Goal: Task Accomplishment & Management: Use online tool/utility

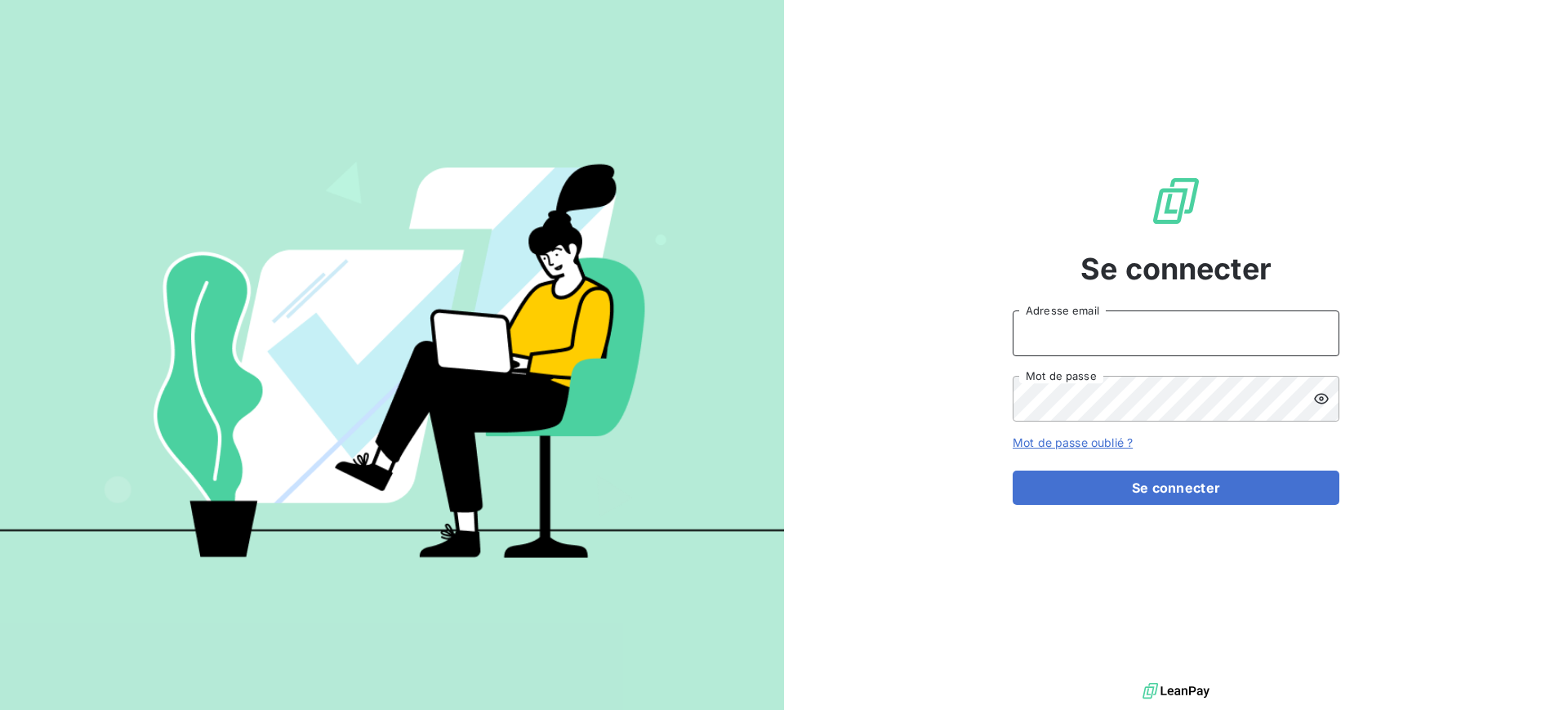
click at [1116, 323] on input "Adresse email" at bounding box center [1176, 333] width 326 height 46
type input "[PERSON_NAME][EMAIL_ADDRESS][PERSON_NAME][DOMAIN_NAME]"
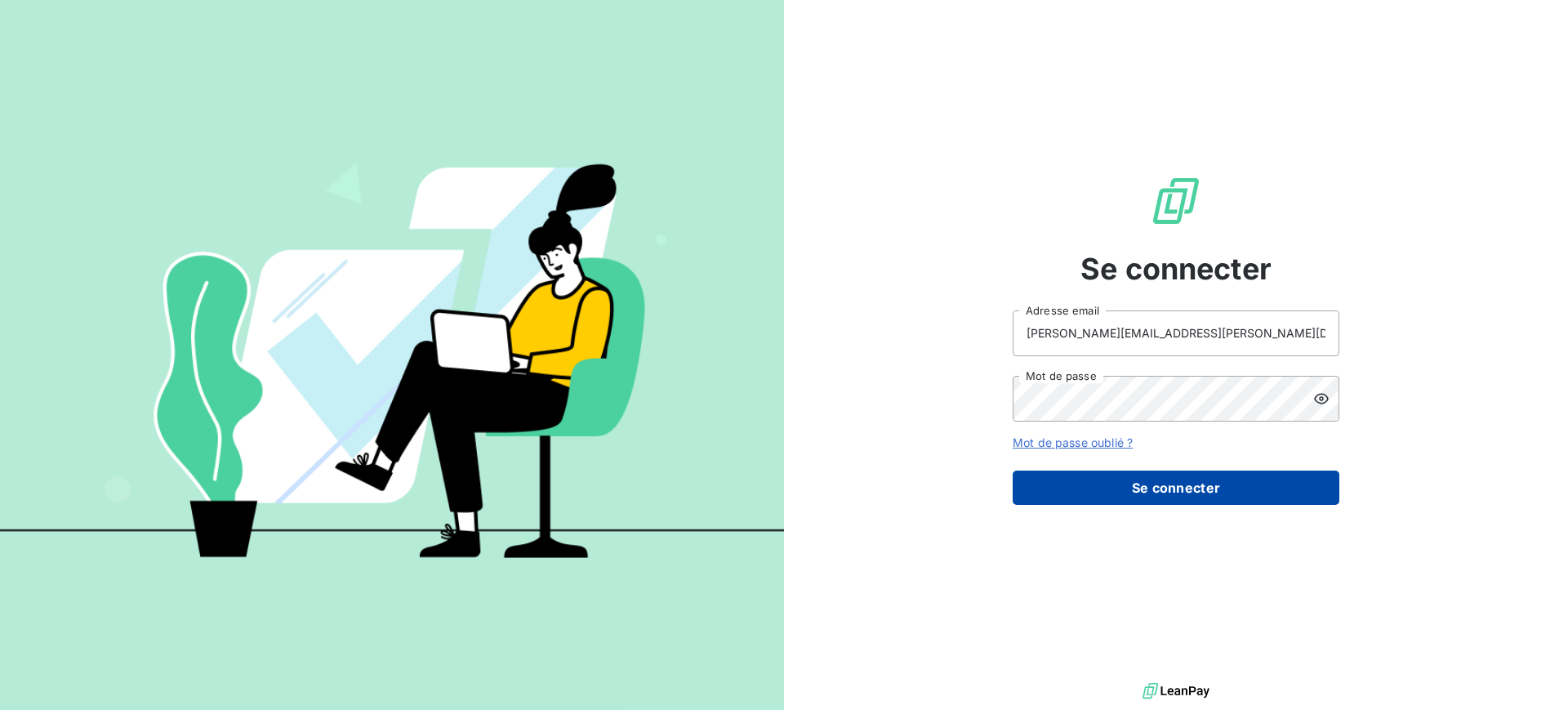
click at [1210, 500] on button "Se connecter" at bounding box center [1176, 487] width 326 height 34
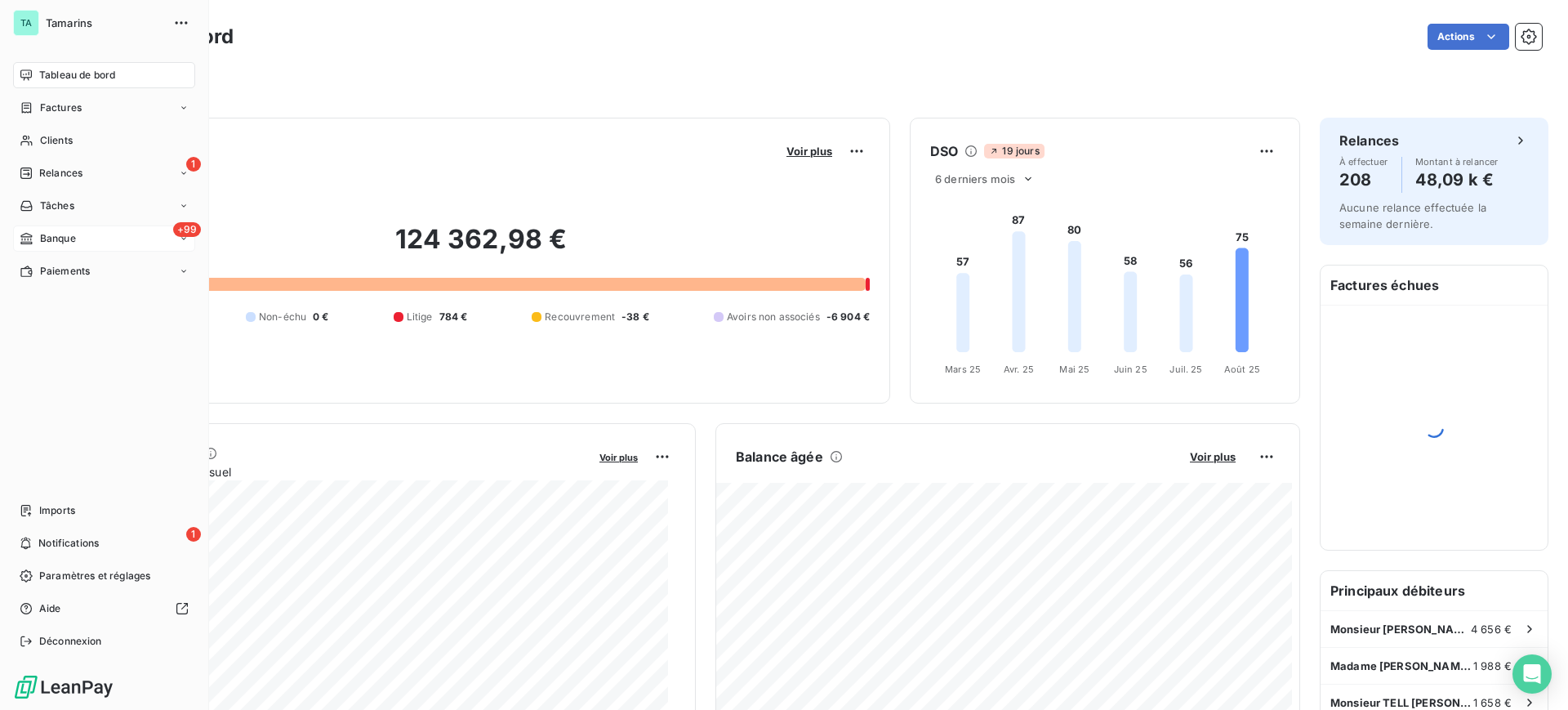
click at [61, 248] on div "+99 Banque" at bounding box center [104, 238] width 183 height 26
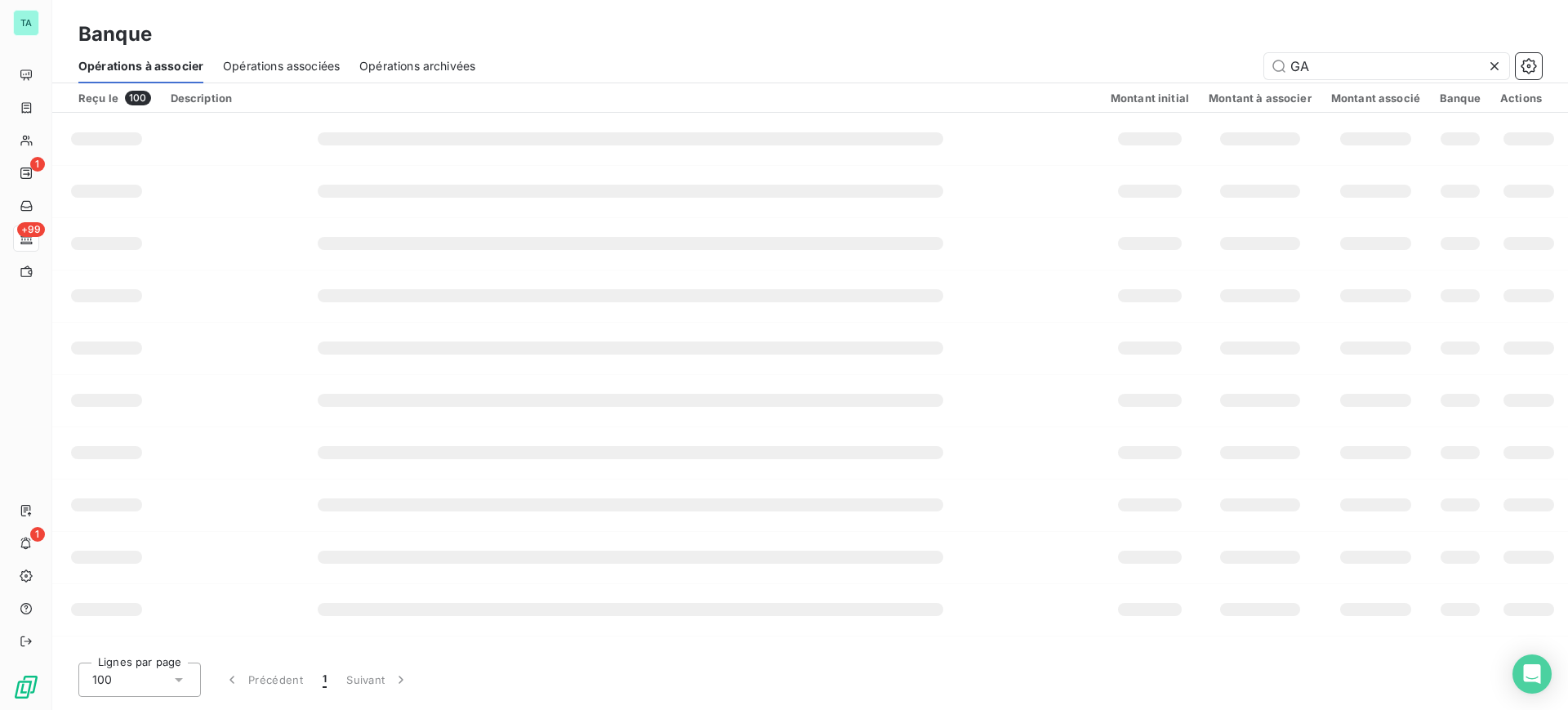
type input "GAA"
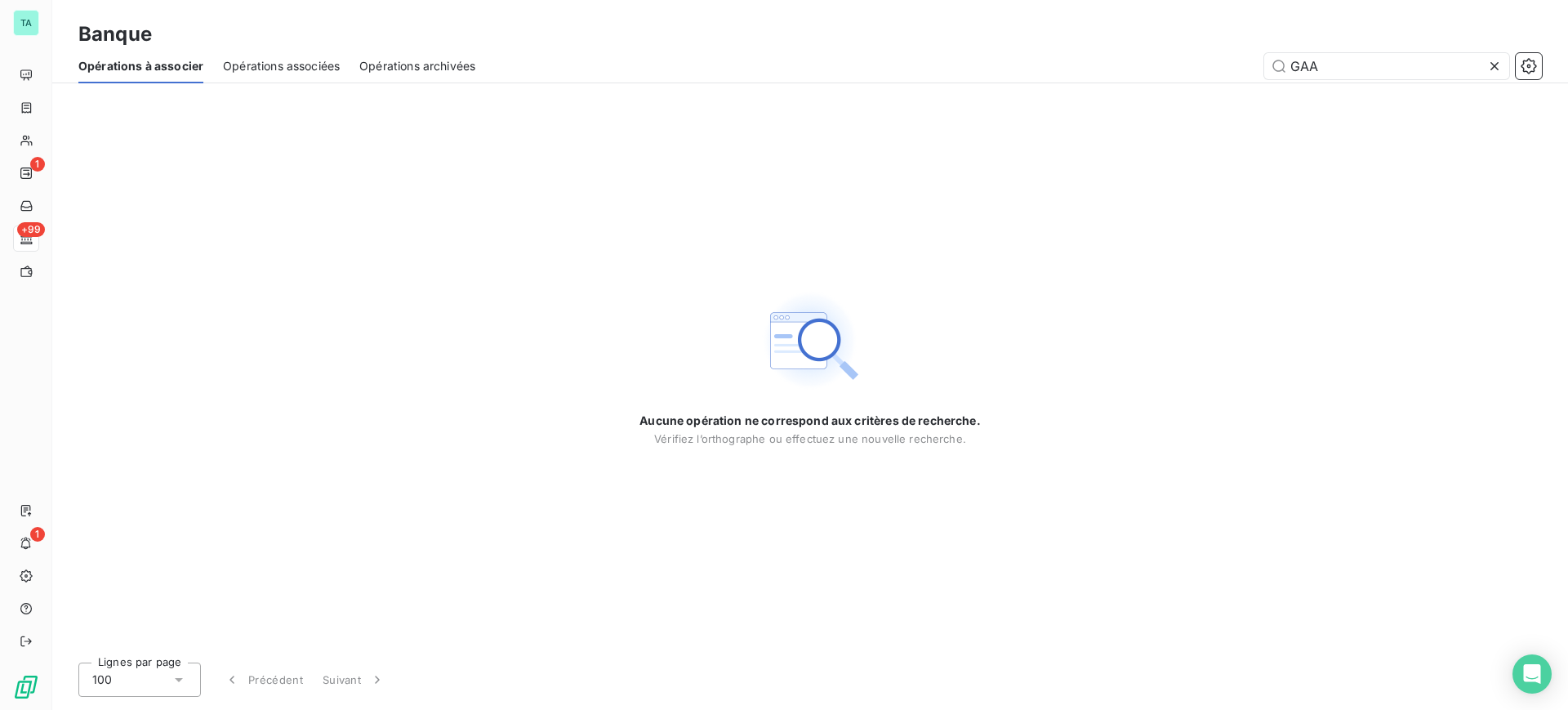
drag, startPoint x: 444, startPoint y: 66, endPoint x: 525, endPoint y: 73, distance: 81.3
click at [445, 67] on span "Opérations archivées" at bounding box center [417, 66] width 116 height 17
type input "G"
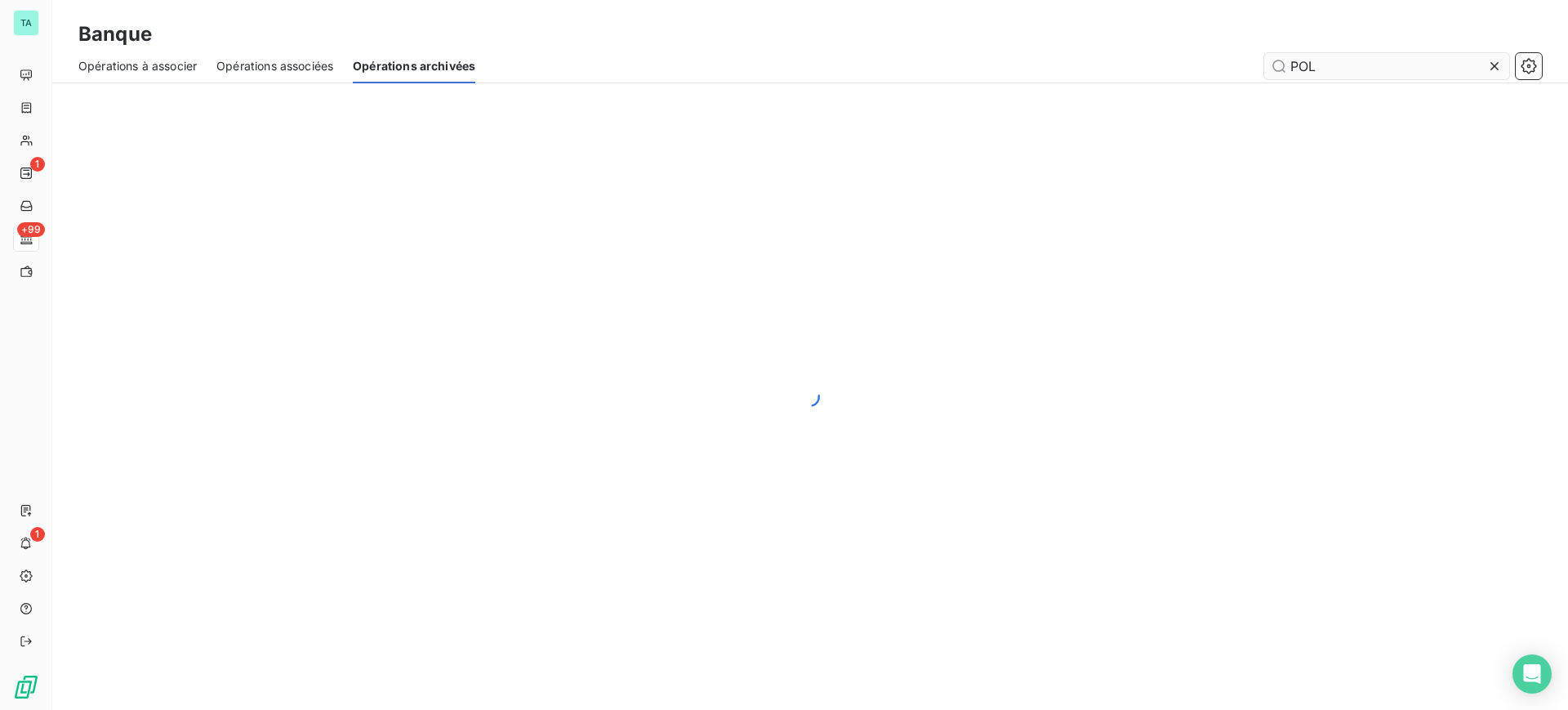
type input "POLE"
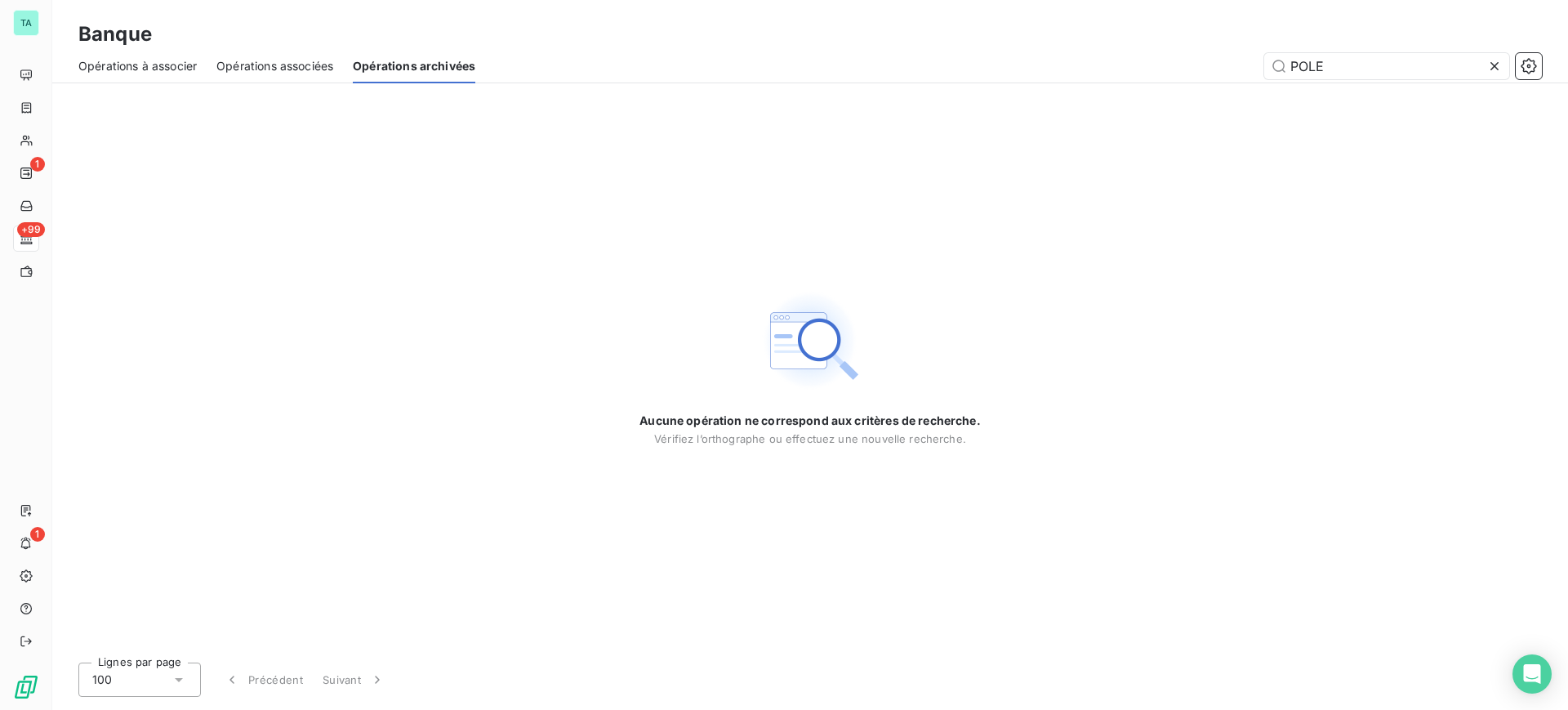
click at [146, 67] on span "Opérations à associer" at bounding box center [138, 66] width 118 height 17
click at [1343, 62] on input "GAA" at bounding box center [1386, 66] width 245 height 26
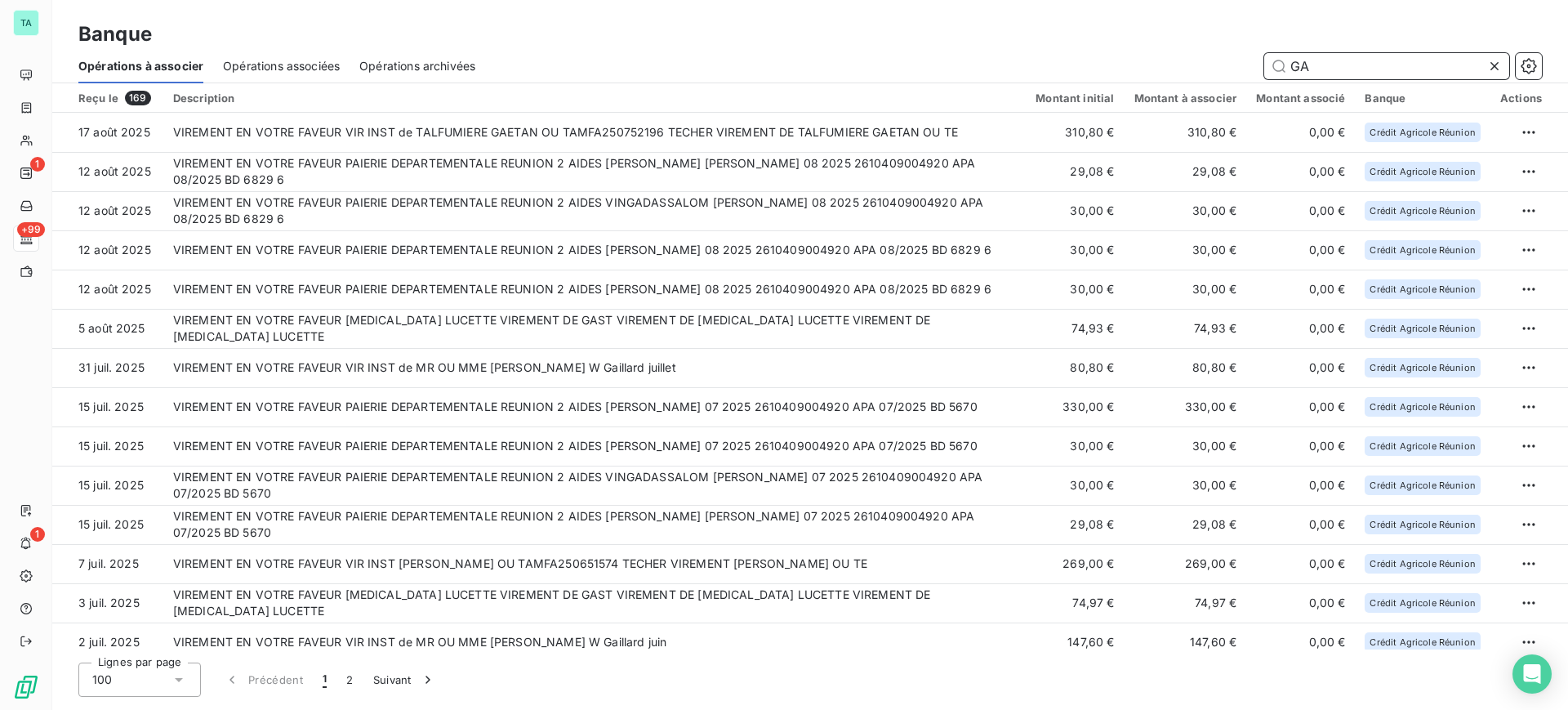
type input "G"
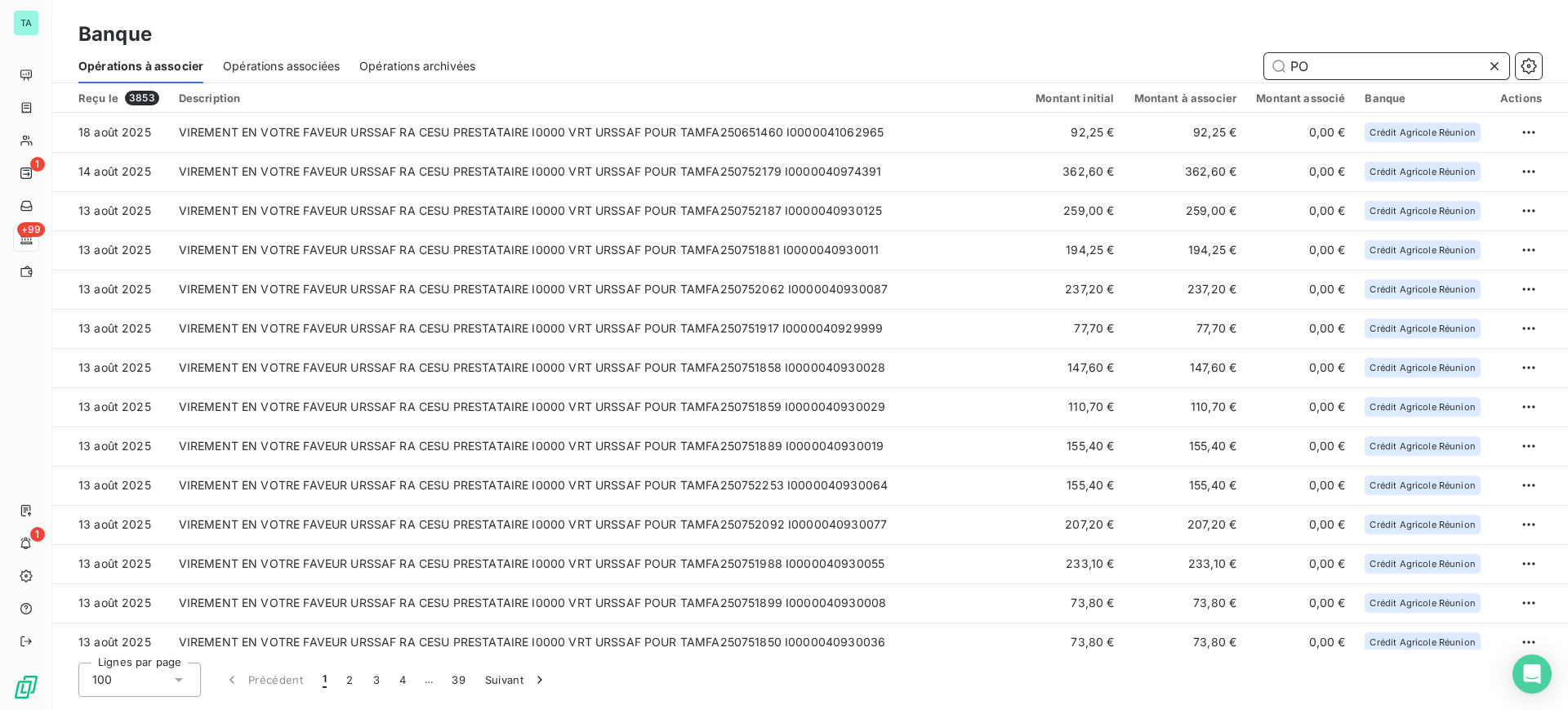
type input "P"
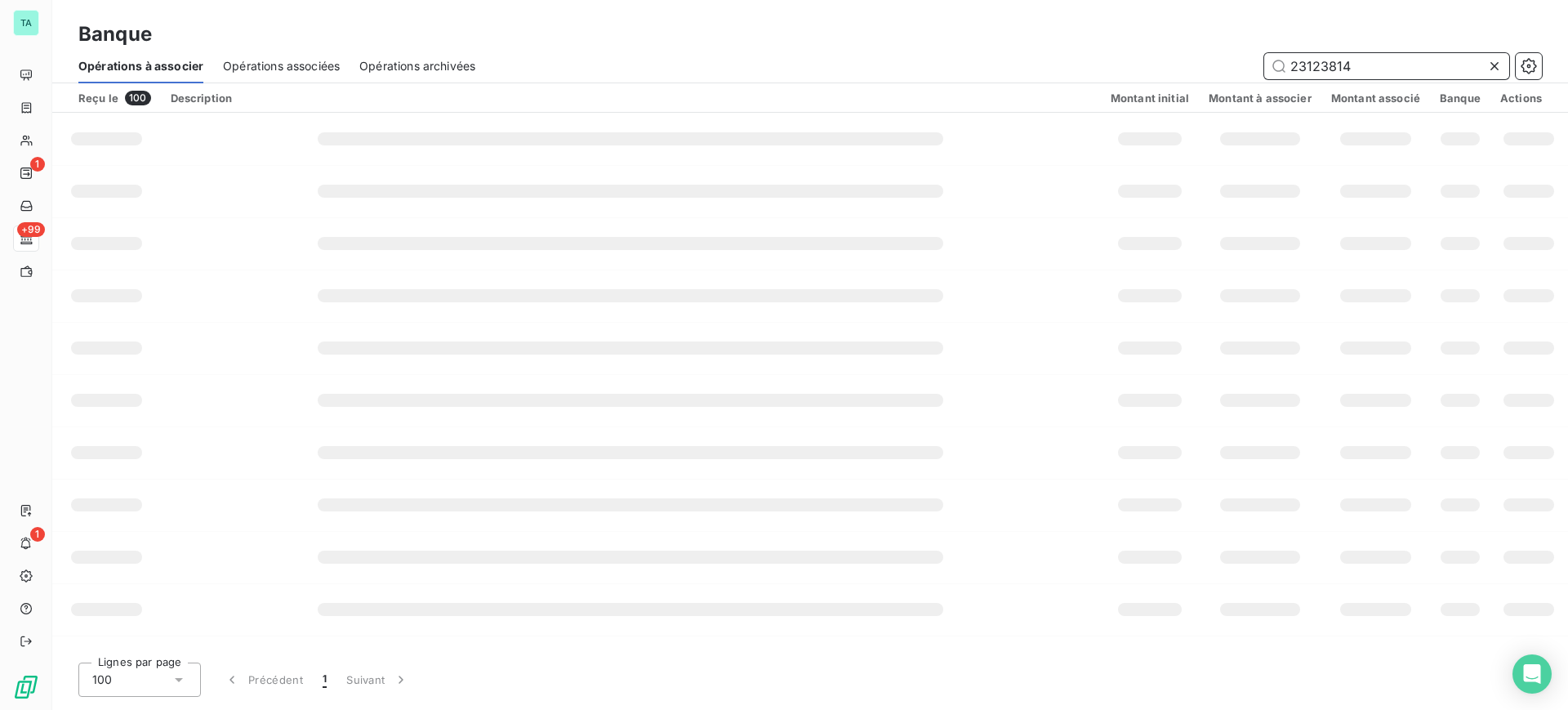
type input "231238144"
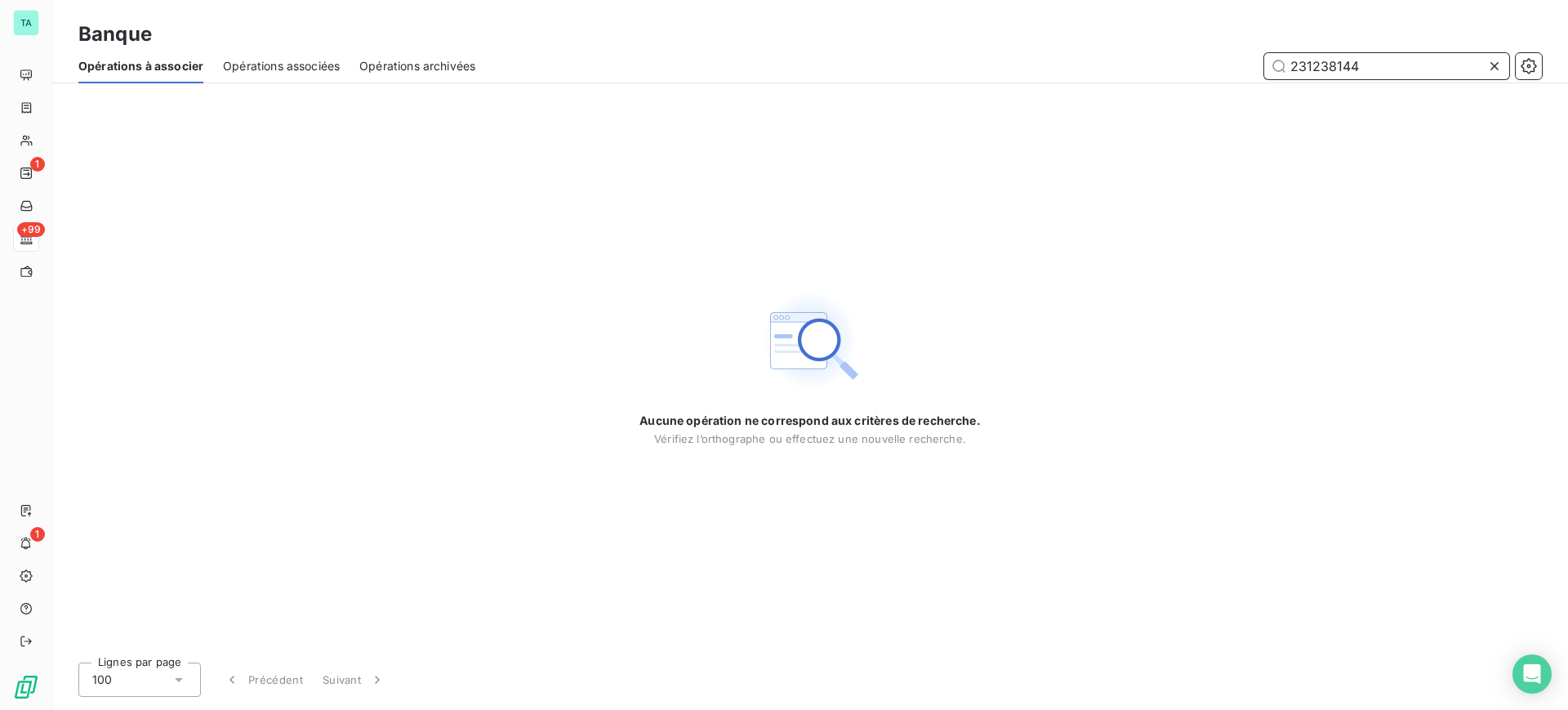
click at [1363, 58] on input "231238144" at bounding box center [1386, 66] width 245 height 26
drag, startPoint x: 1381, startPoint y: 66, endPoint x: 1282, endPoint y: 46, distance: 101.0
click at [1282, 46] on div "Banque Opérations à associer Opérations associées Opérations archivées 231238144" at bounding box center [810, 42] width 1516 height 84
click at [388, 81] on div "Opérations archivées" at bounding box center [417, 65] width 116 height 34
drag, startPoint x: 1329, startPoint y: 64, endPoint x: 1289, endPoint y: 61, distance: 40.1
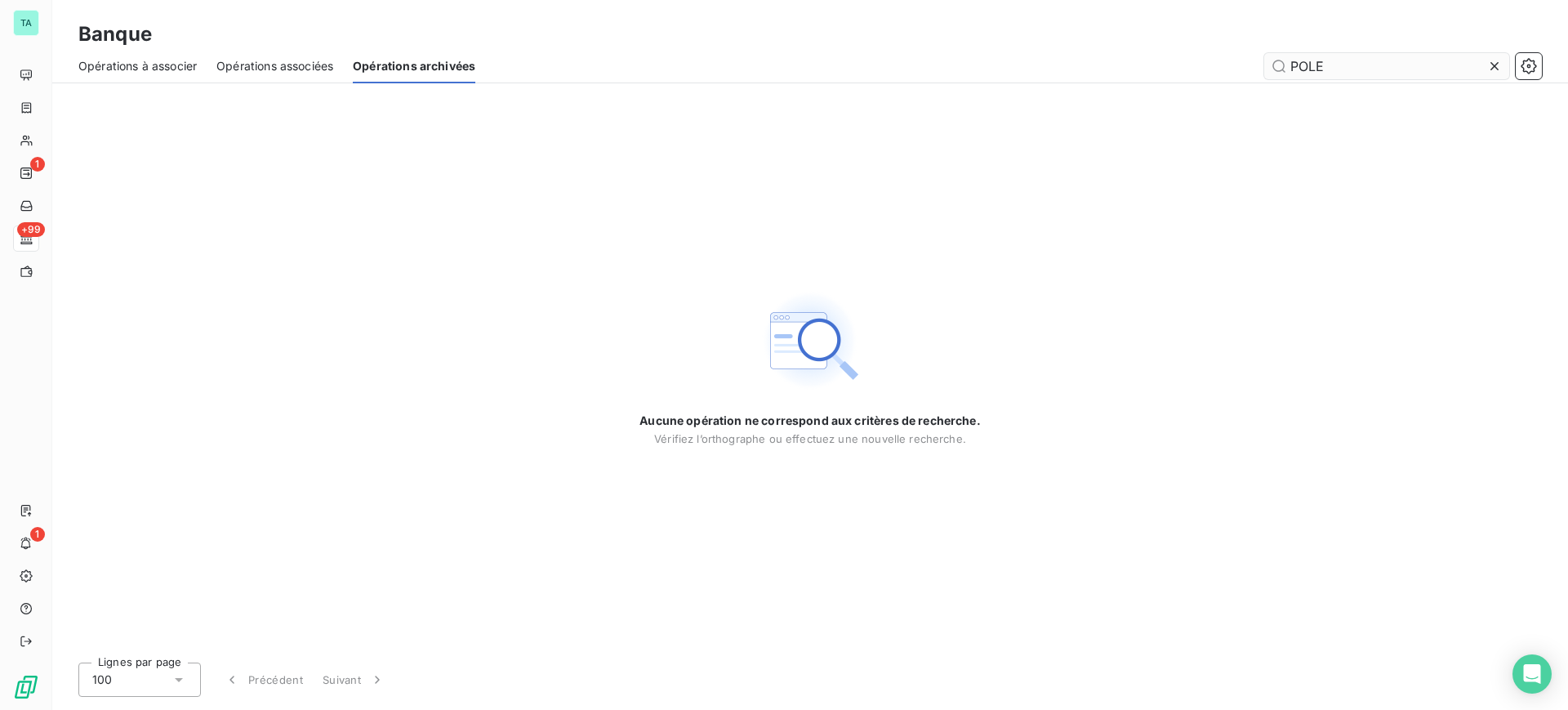
click at [1289, 61] on input "POLE" at bounding box center [1386, 66] width 245 height 26
type input "231238144"
click at [1147, 244] on div "Aucune opération ne correspond aux critères de recherche. Vérifiez l’orthograph…" at bounding box center [810, 366] width 1516 height 566
